Goal: Task Accomplishment & Management: Manage account settings

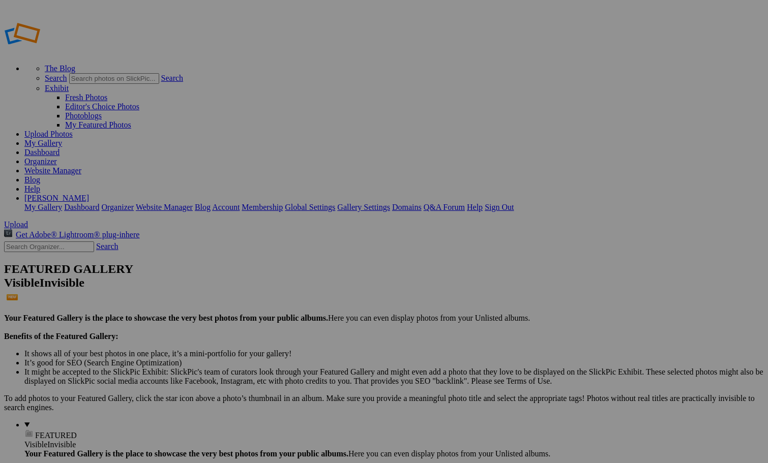
click at [57, 157] on link "Organizer" at bounding box center [40, 161] width 33 height 9
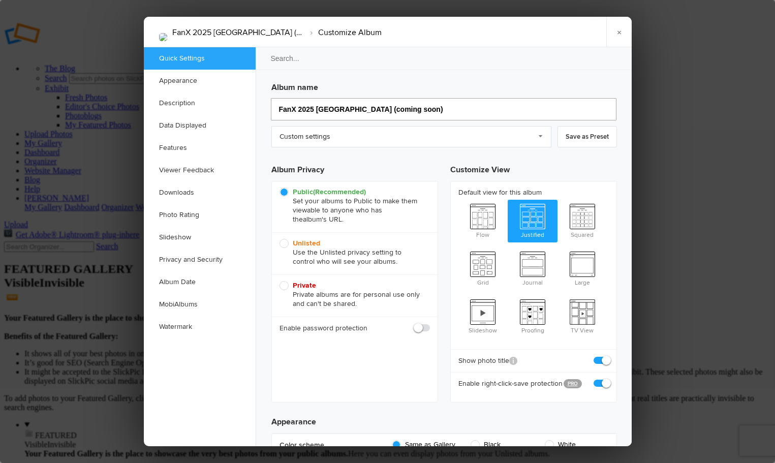
click at [434, 114] on input "FanX 2025 [GEOGRAPHIC_DATA] (coming soon)" at bounding box center [444, 109] width 346 height 22
type input "FanX 2025 [GEOGRAPHIC_DATA]"
click at [613, 30] on link "×" at bounding box center [619, 32] width 25 height 31
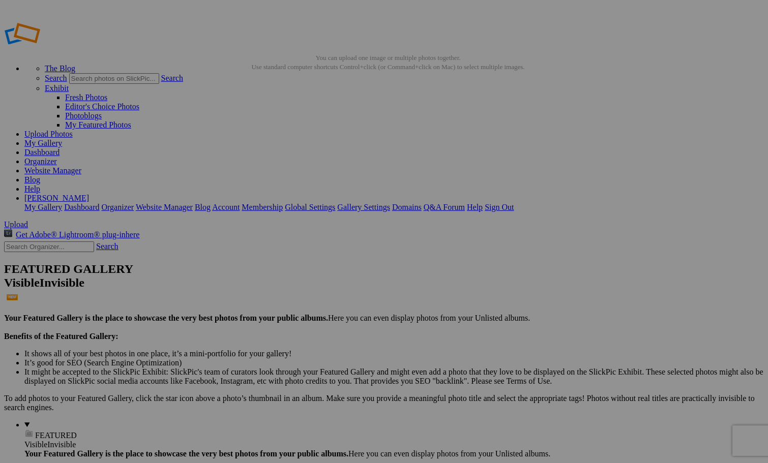
click at [62, 139] on link "My Gallery" at bounding box center [43, 143] width 38 height 9
